Goal: Navigation & Orientation: Find specific page/section

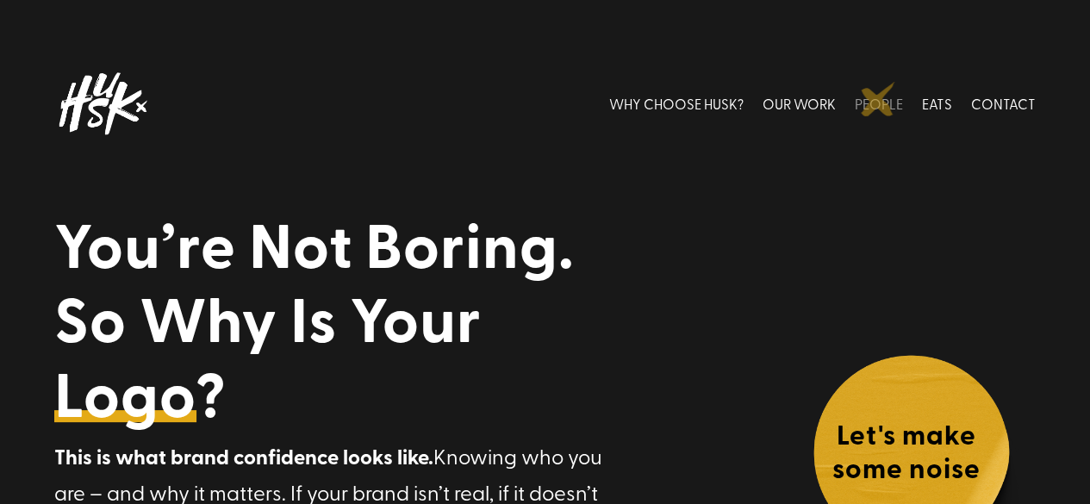
drag, startPoint x: 0, startPoint y: 0, endPoint x: 878, endPoint y: 98, distance: 883.3
click at [878, 98] on link "PEOPLE" at bounding box center [879, 103] width 48 height 77
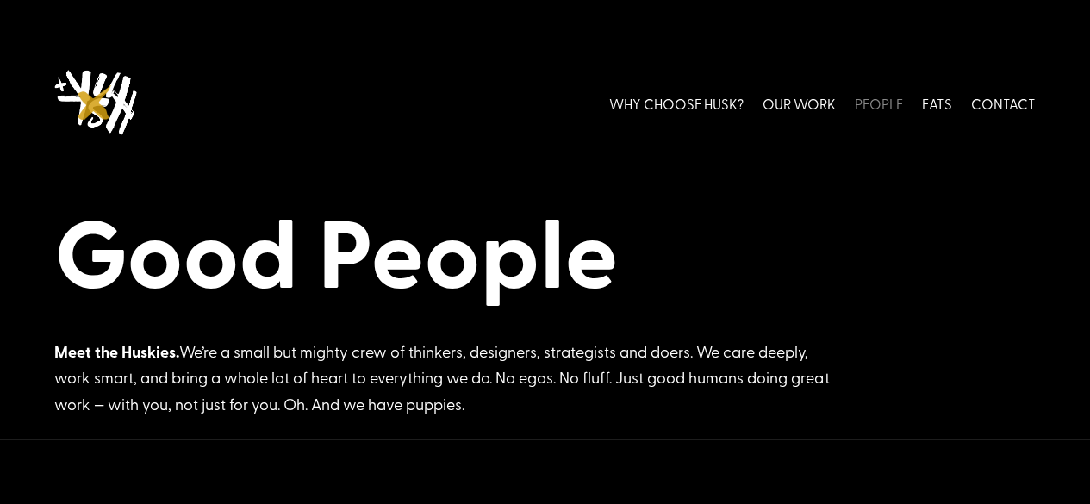
click at [95, 103] on img at bounding box center [101, 103] width 95 height 77
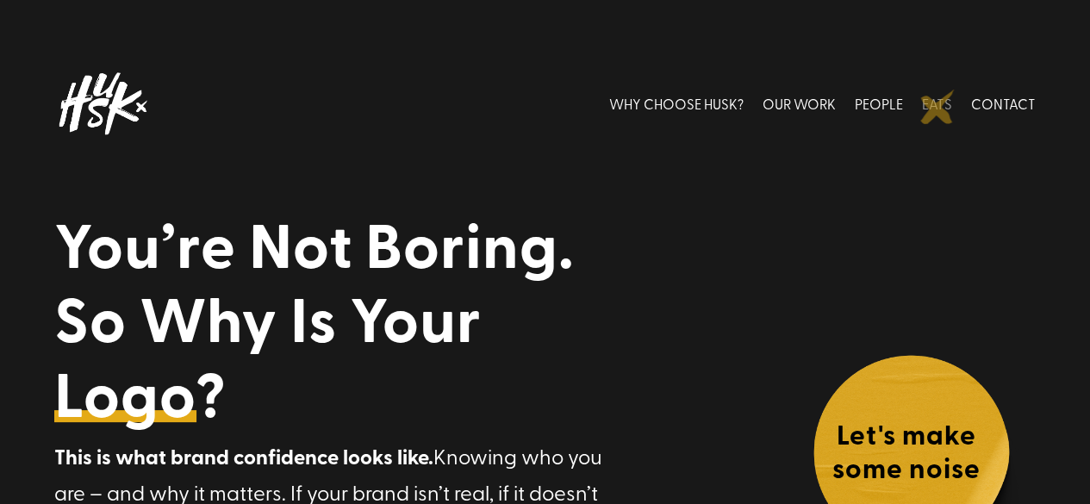
click at [937, 106] on link "EATS" at bounding box center [937, 103] width 30 height 77
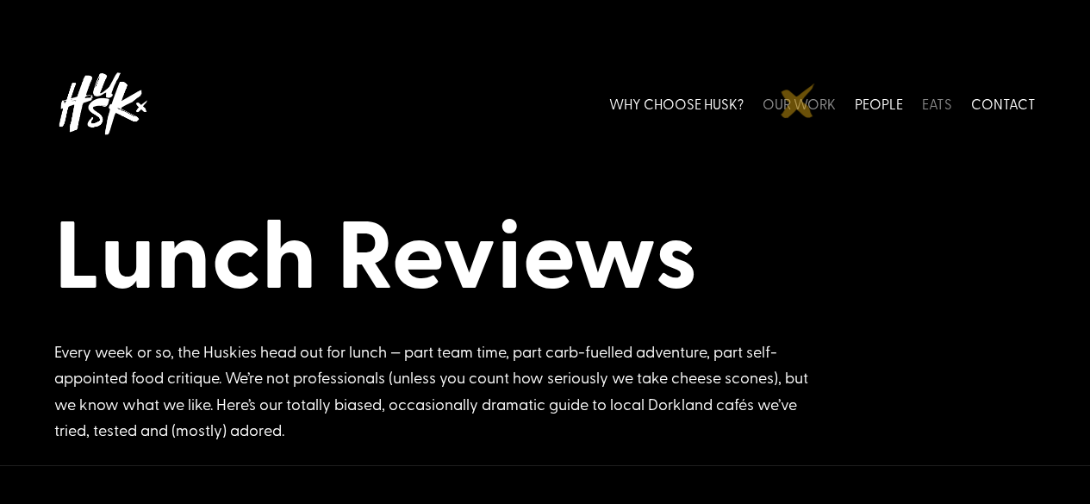
click at [798, 98] on link "OUR WORK" at bounding box center [798, 103] width 73 height 77
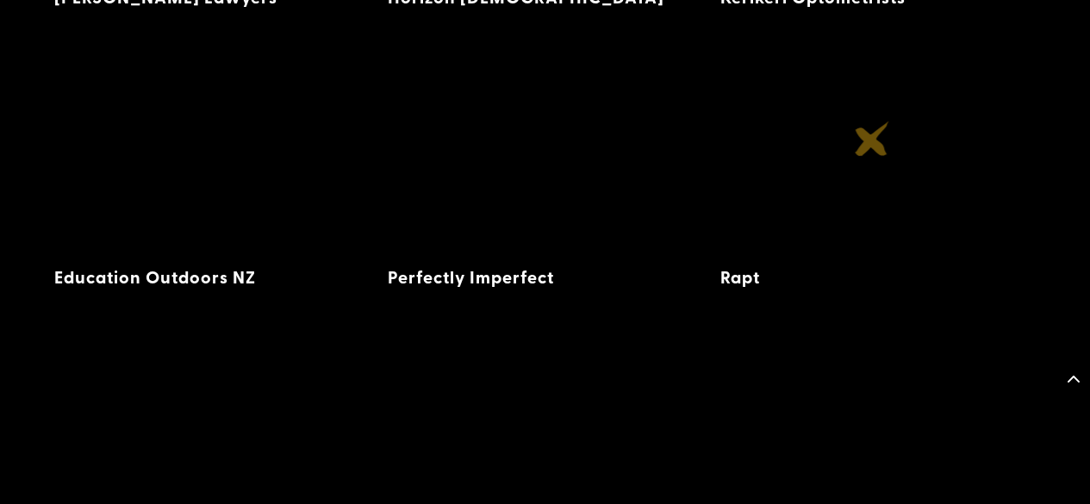
scroll to position [2796, 0]
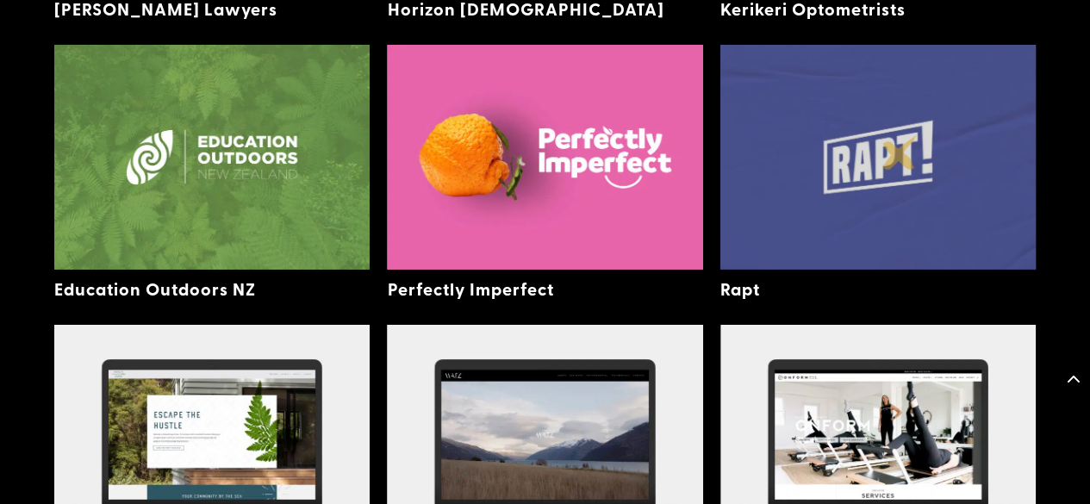
click at [900, 152] on img at bounding box center [877, 157] width 315 height 225
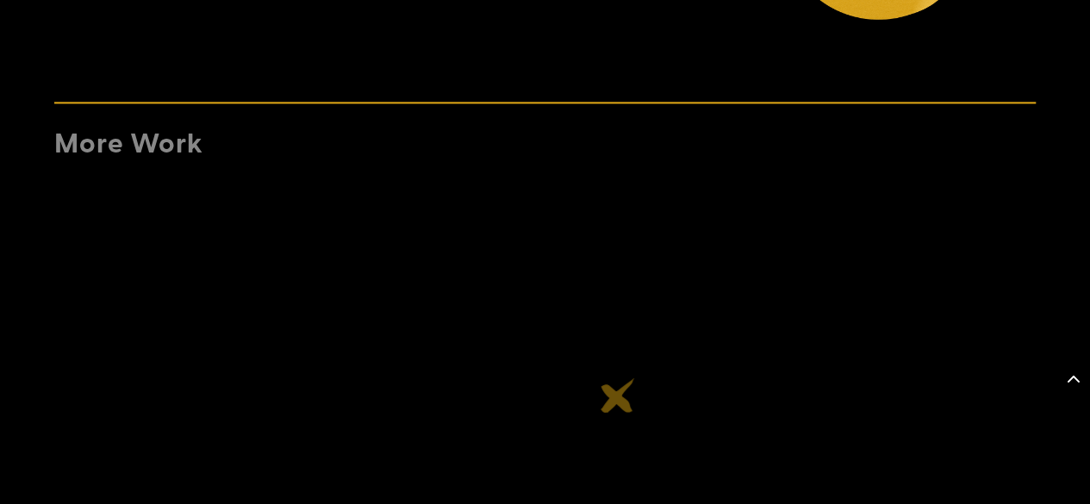
scroll to position [7749, 0]
